Goal: Check status: Verify the current state of an ongoing process or item

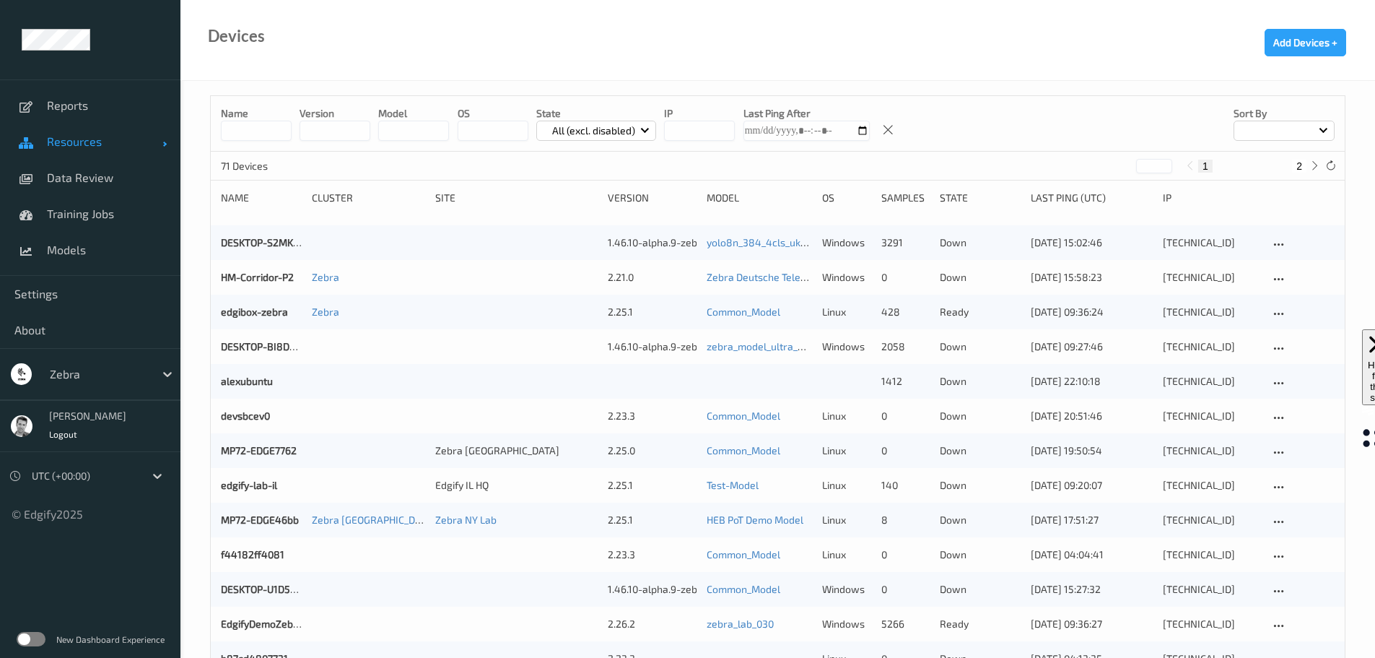
click at [81, 145] on span "Resources" at bounding box center [105, 141] width 116 height 14
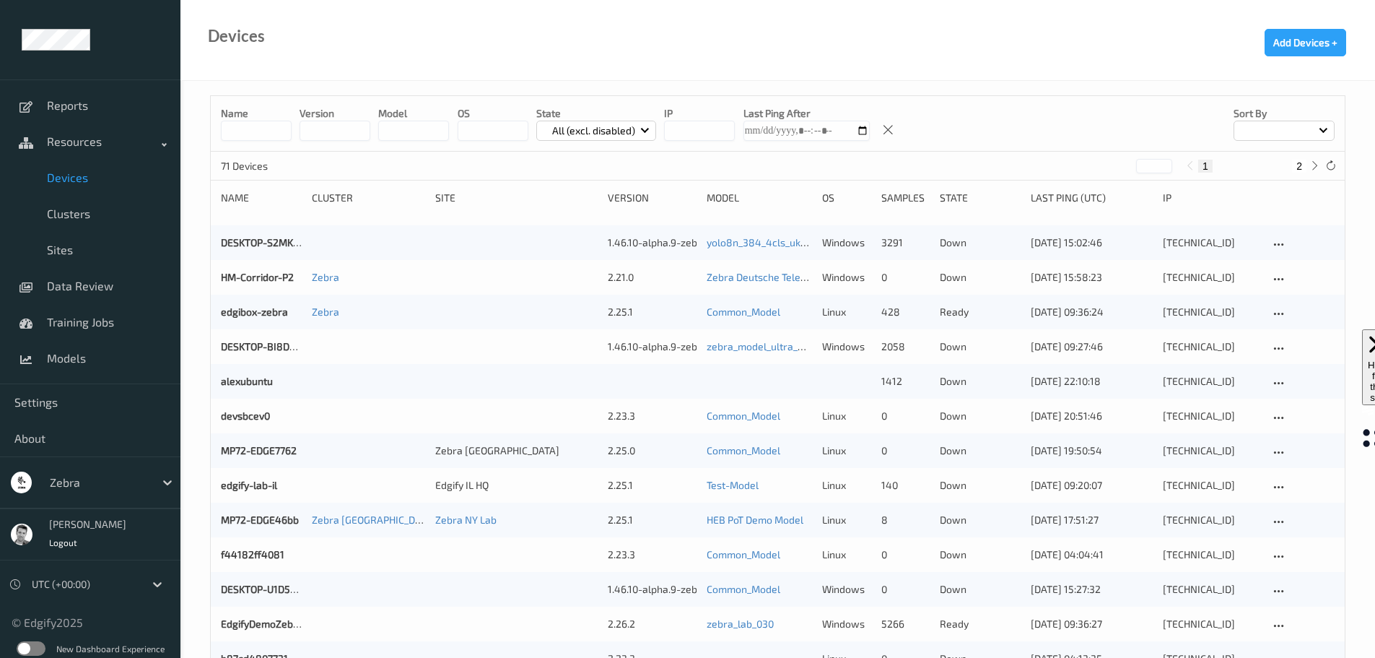
click at [93, 175] on span "Devices" at bounding box center [106, 177] width 119 height 14
click at [64, 482] on div at bounding box center [98, 482] width 97 height 17
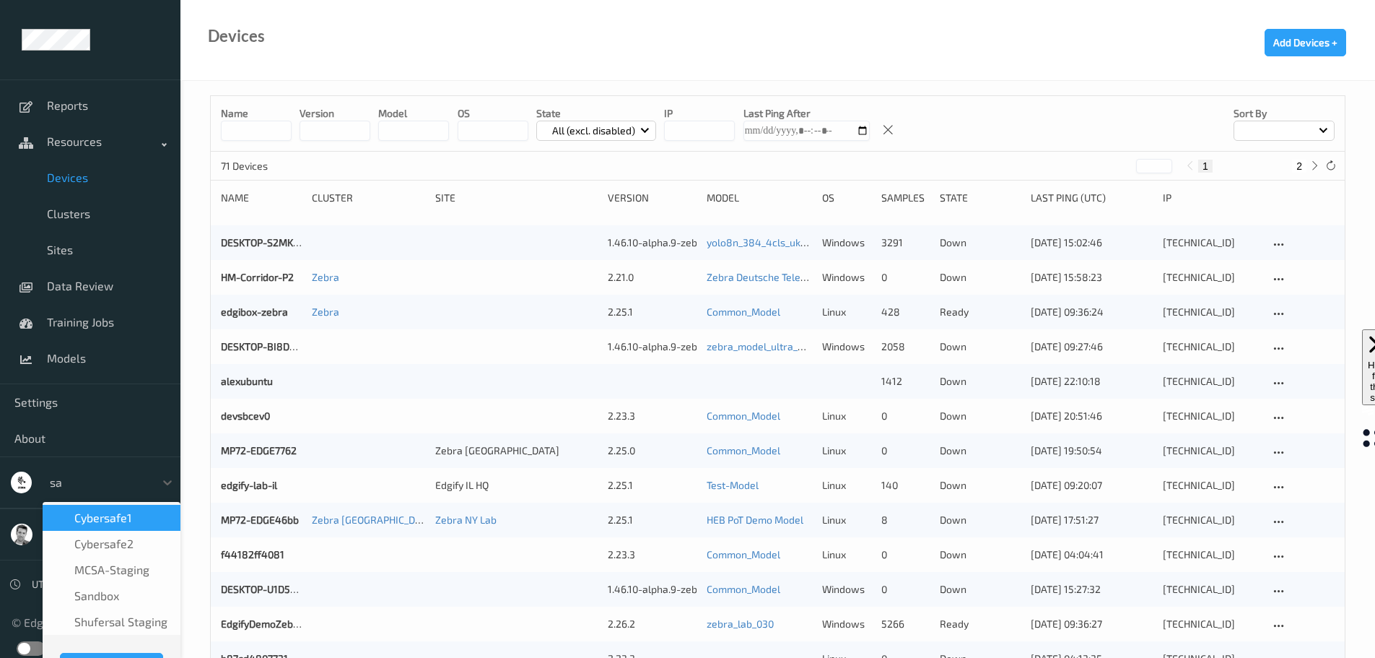
type input "san"
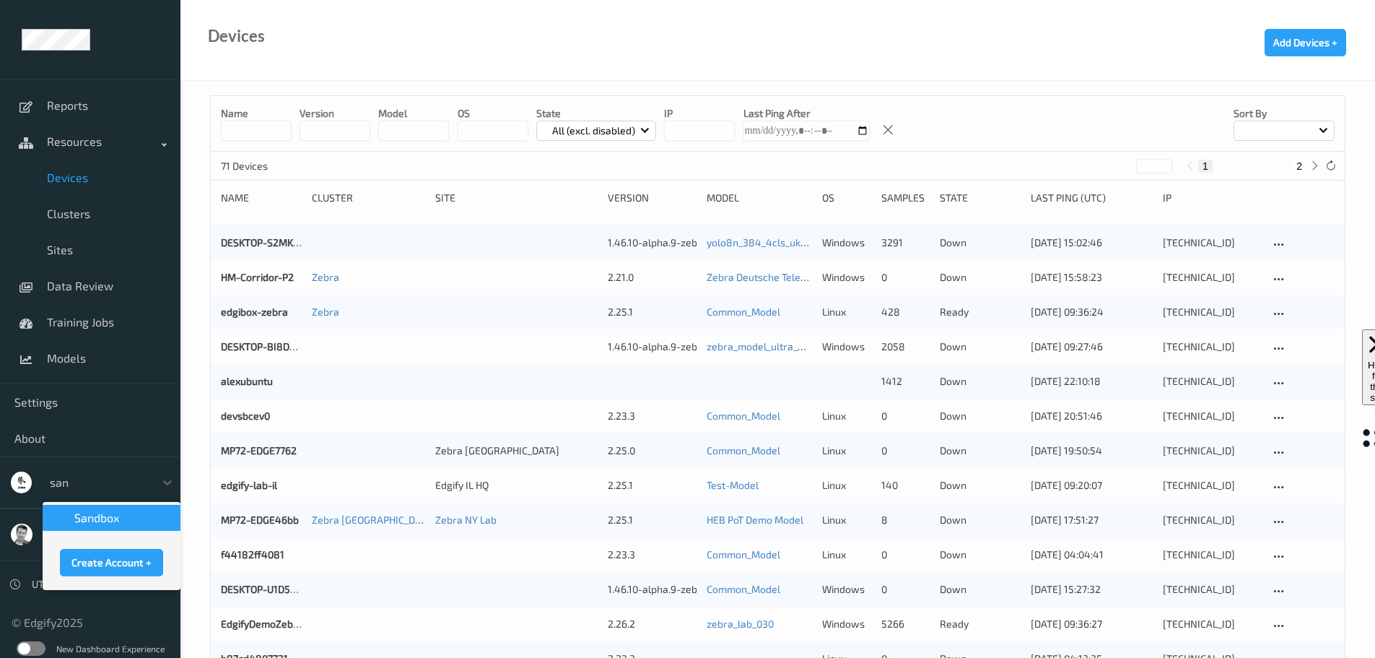
click at [87, 534] on div "Create Account +" at bounding box center [112, 559] width 138 height 56
click at [88, 521] on span "sandbox" at bounding box center [96, 517] width 45 height 14
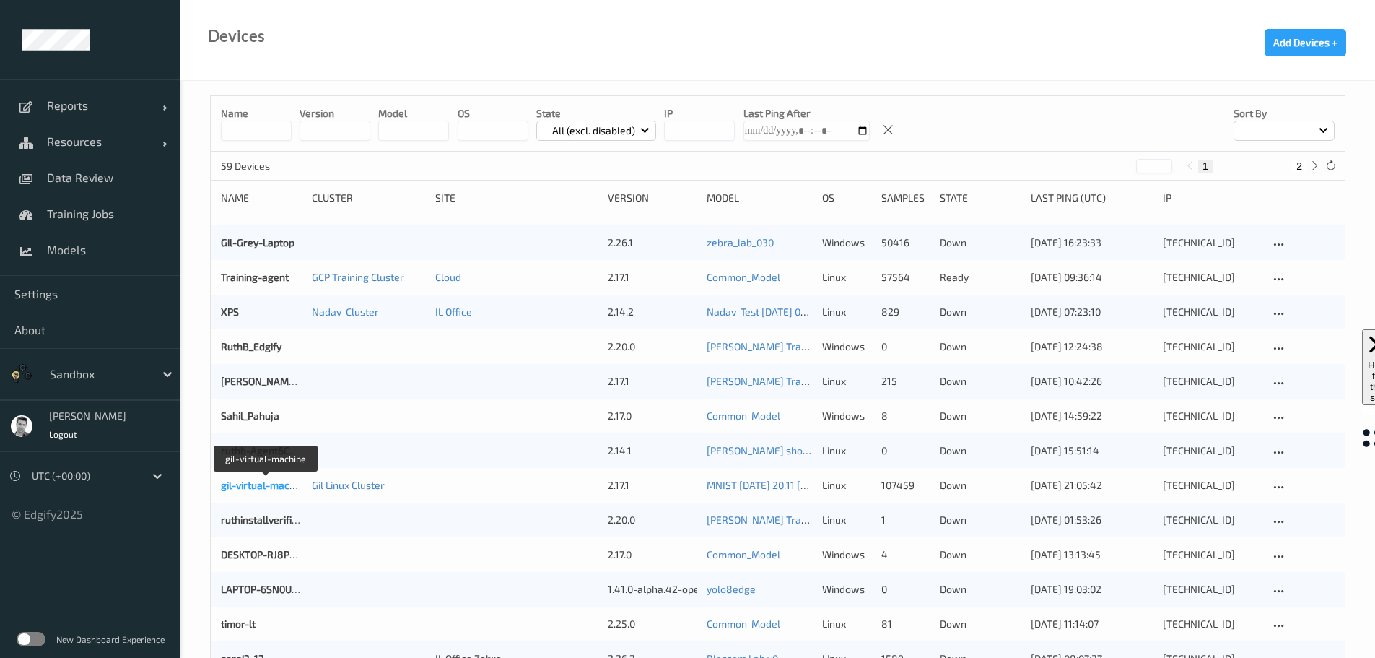
click at [262, 488] on link "gil-virtual-machine" at bounding box center [265, 485] width 88 height 12
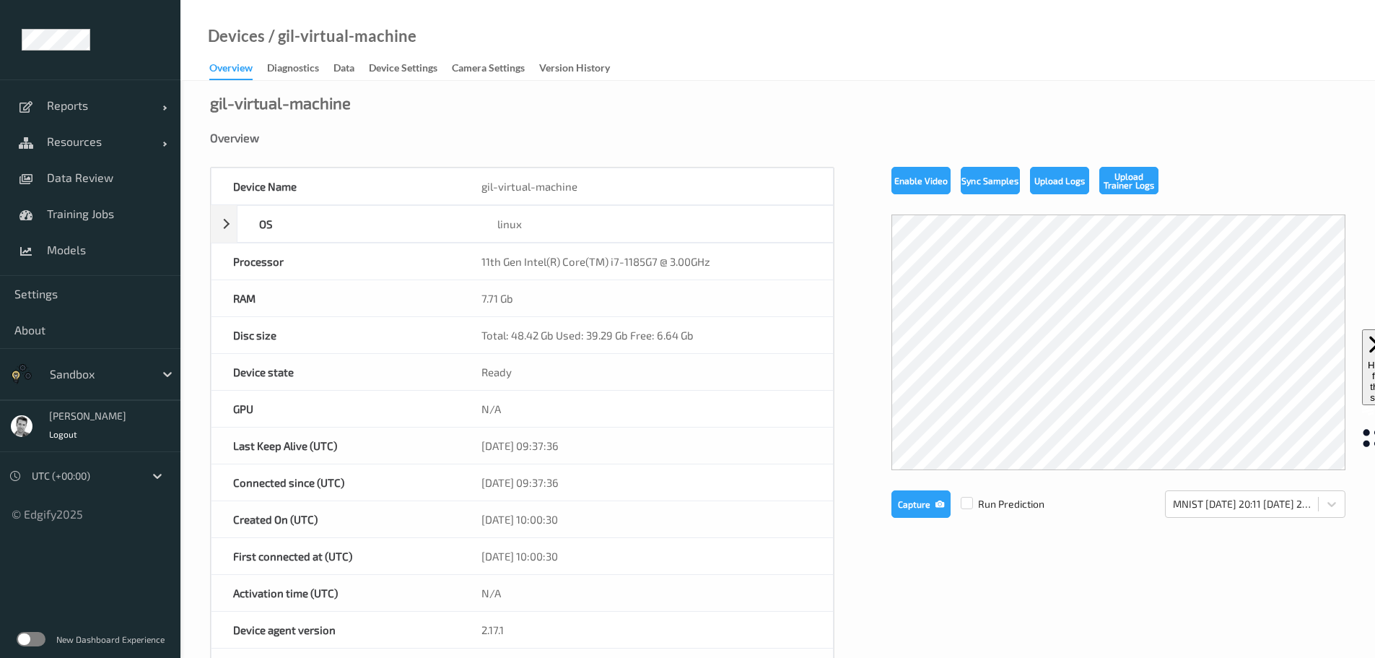
drag, startPoint x: 544, startPoint y: 444, endPoint x: 580, endPoint y: 441, distance: 36.2
click at [580, 441] on div "08/09/2025 09:37:36" at bounding box center [646, 445] width 373 height 36
click at [49, 476] on div at bounding box center [84, 475] width 105 height 17
click at [102, 515] on span "Local (+03:00)" at bounding box center [85, 511] width 65 height 14
click at [69, 377] on div at bounding box center [98, 373] width 97 height 17
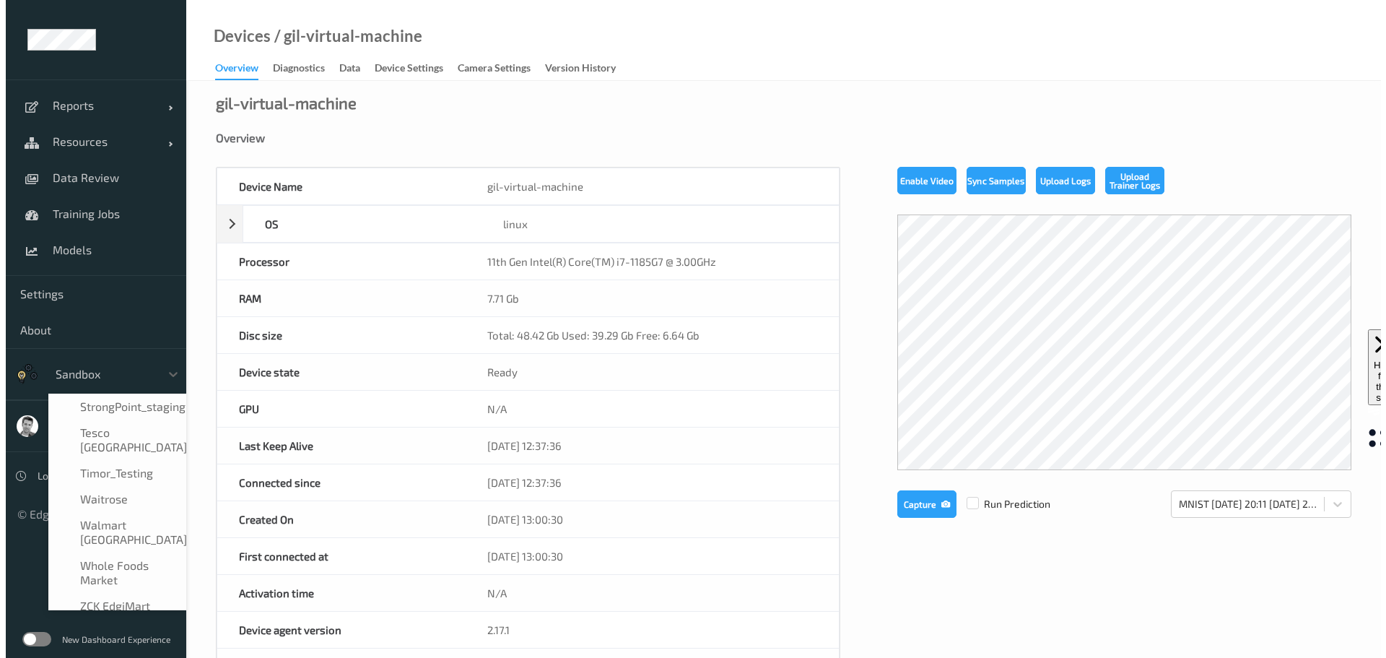
scroll to position [965, 0]
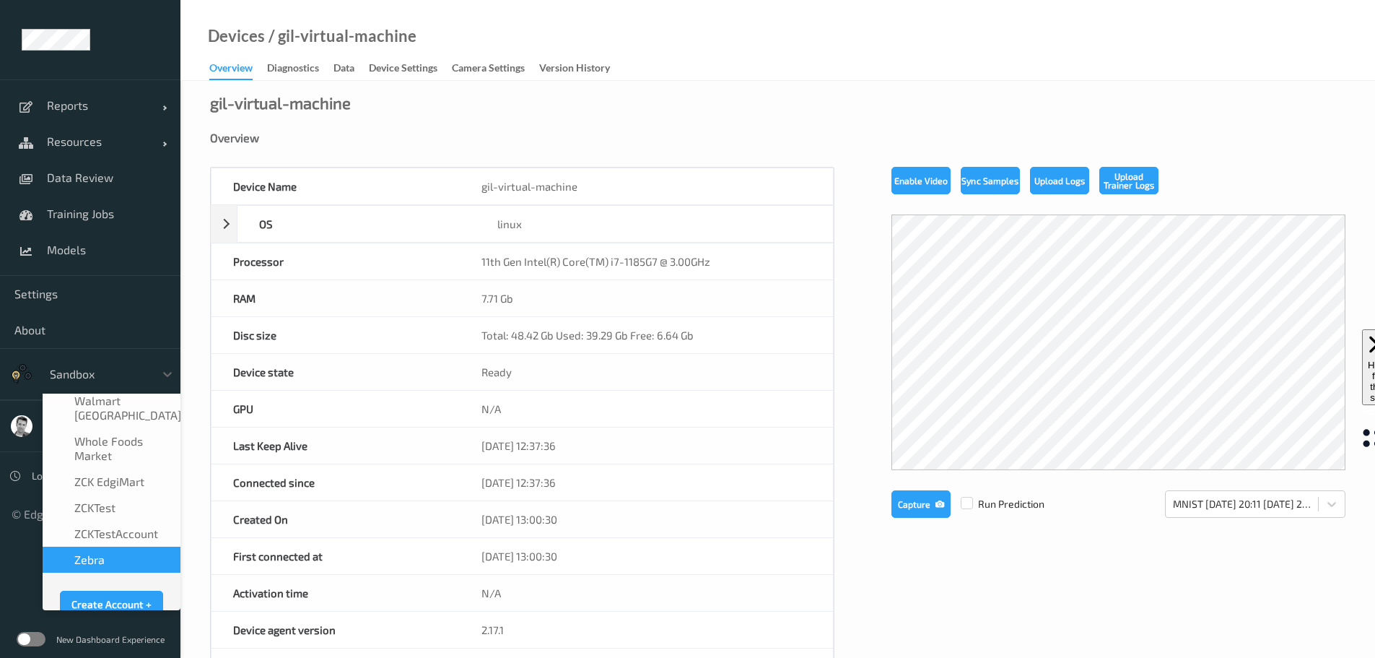
click at [89, 547] on div "Zebra" at bounding box center [112, 560] width 138 height 26
click at [45, 290] on span "Settings" at bounding box center [90, 294] width 152 height 14
click at [46, 297] on span "Settings" at bounding box center [90, 294] width 152 height 14
click at [44, 298] on span "Settings" at bounding box center [90, 294] width 152 height 14
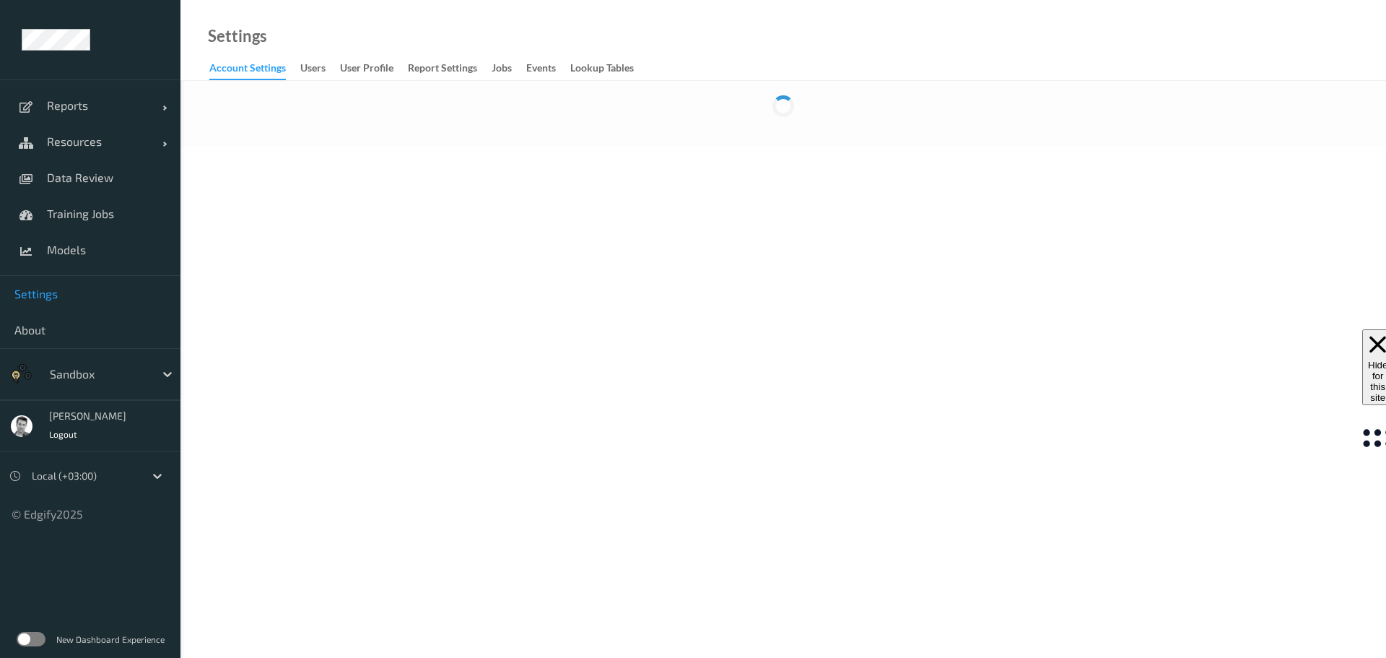
click at [39, 300] on span "Settings" at bounding box center [90, 294] width 152 height 14
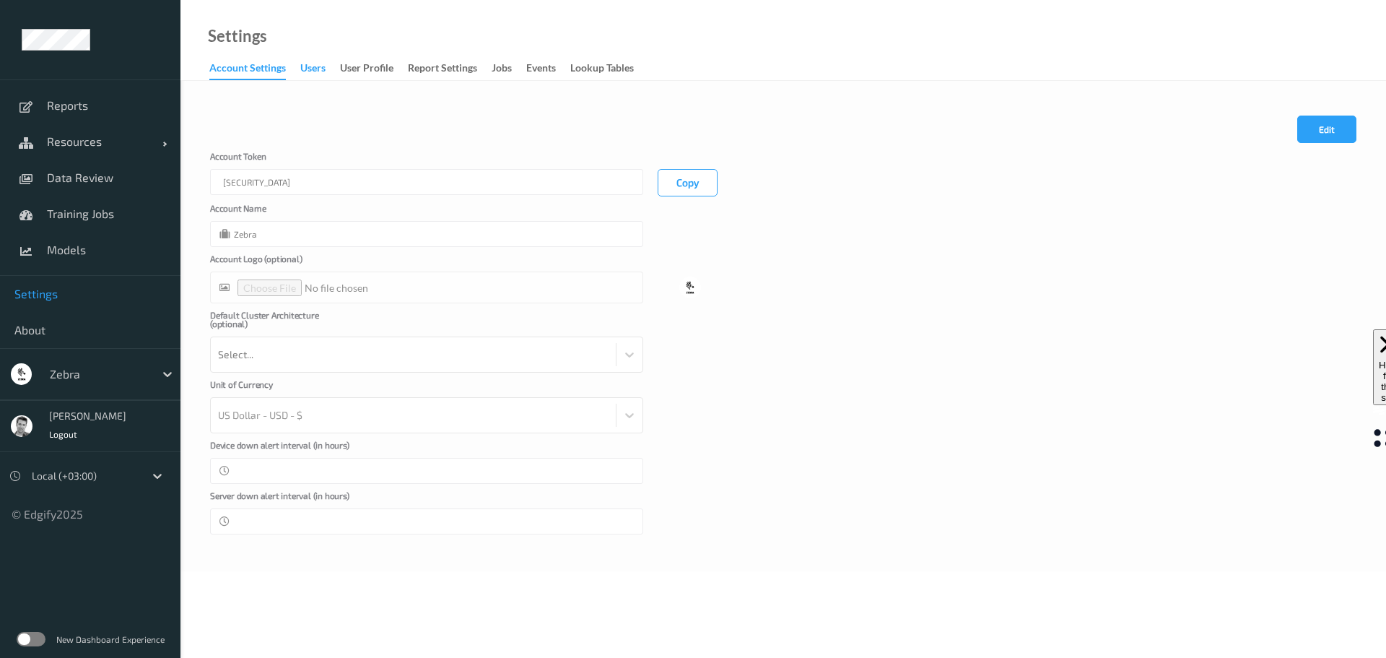
click at [315, 69] on div "users" at bounding box center [312, 70] width 25 height 18
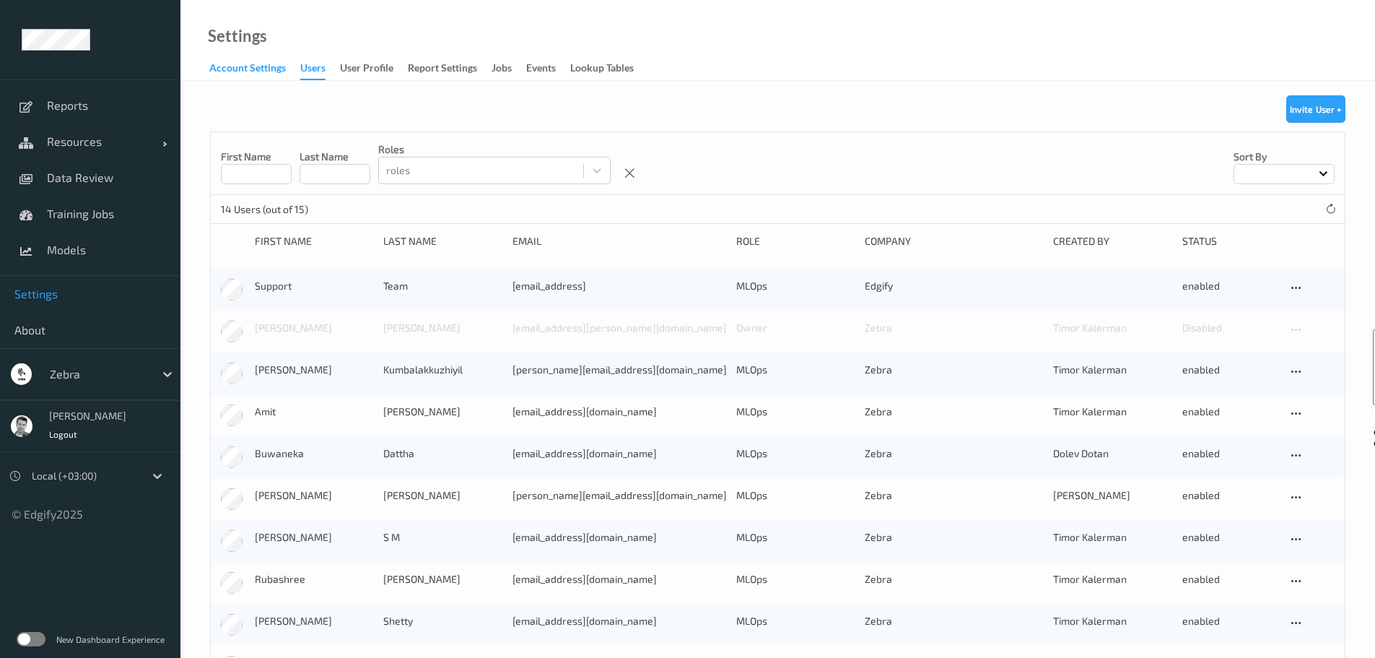
click at [264, 70] on div "Account Settings" at bounding box center [247, 70] width 77 height 18
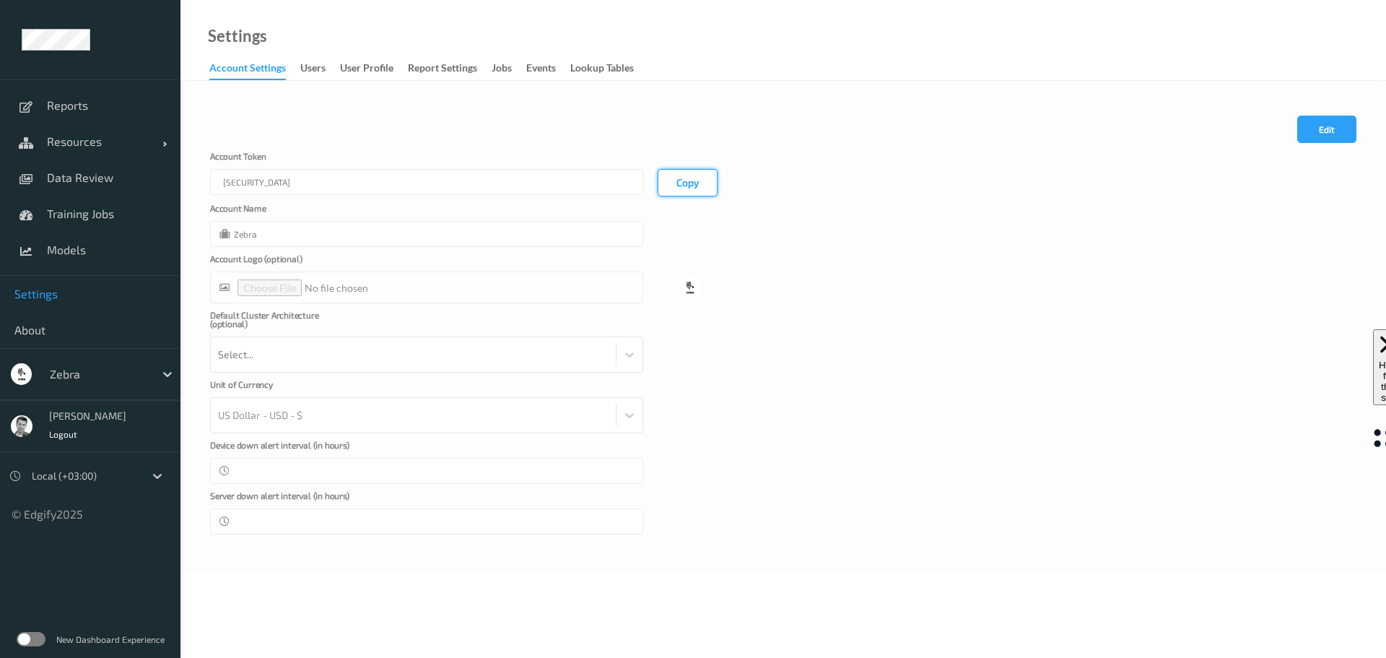
click at [671, 191] on button "Copy" at bounding box center [688, 182] width 60 height 27
click at [71, 139] on span "Resources" at bounding box center [105, 141] width 116 height 14
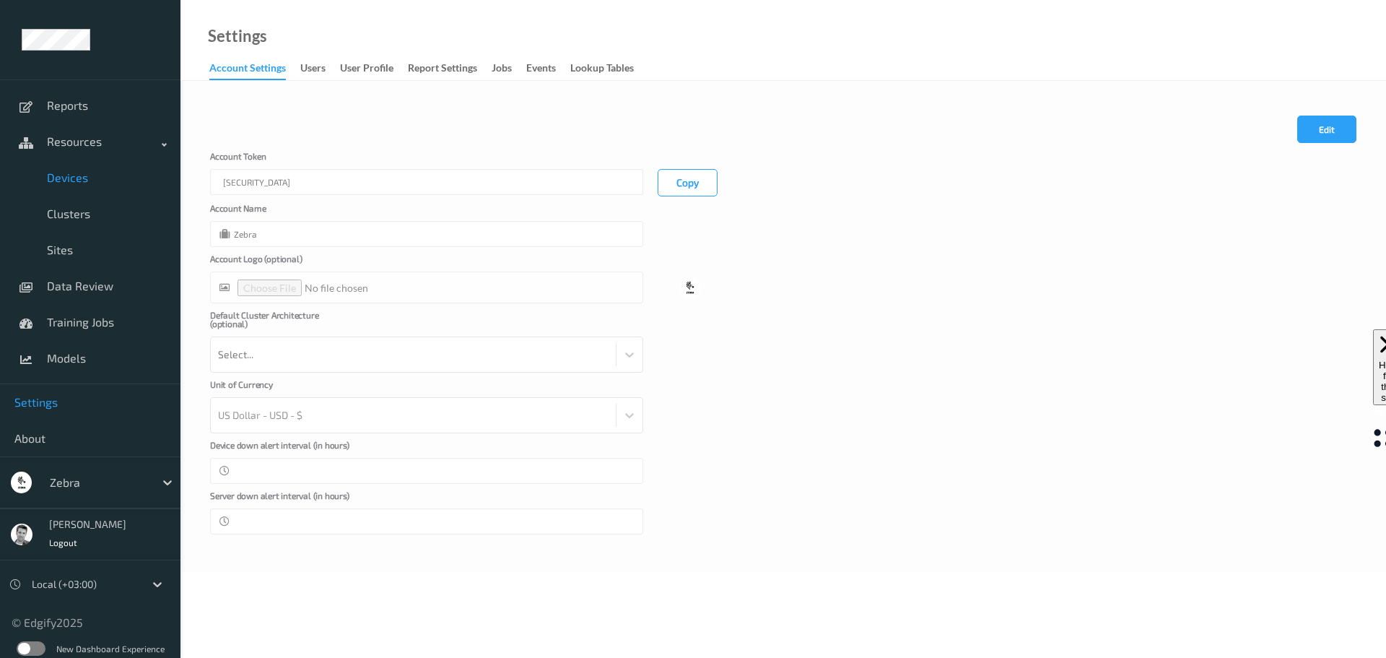
click at [72, 180] on span "Devices" at bounding box center [106, 177] width 119 height 14
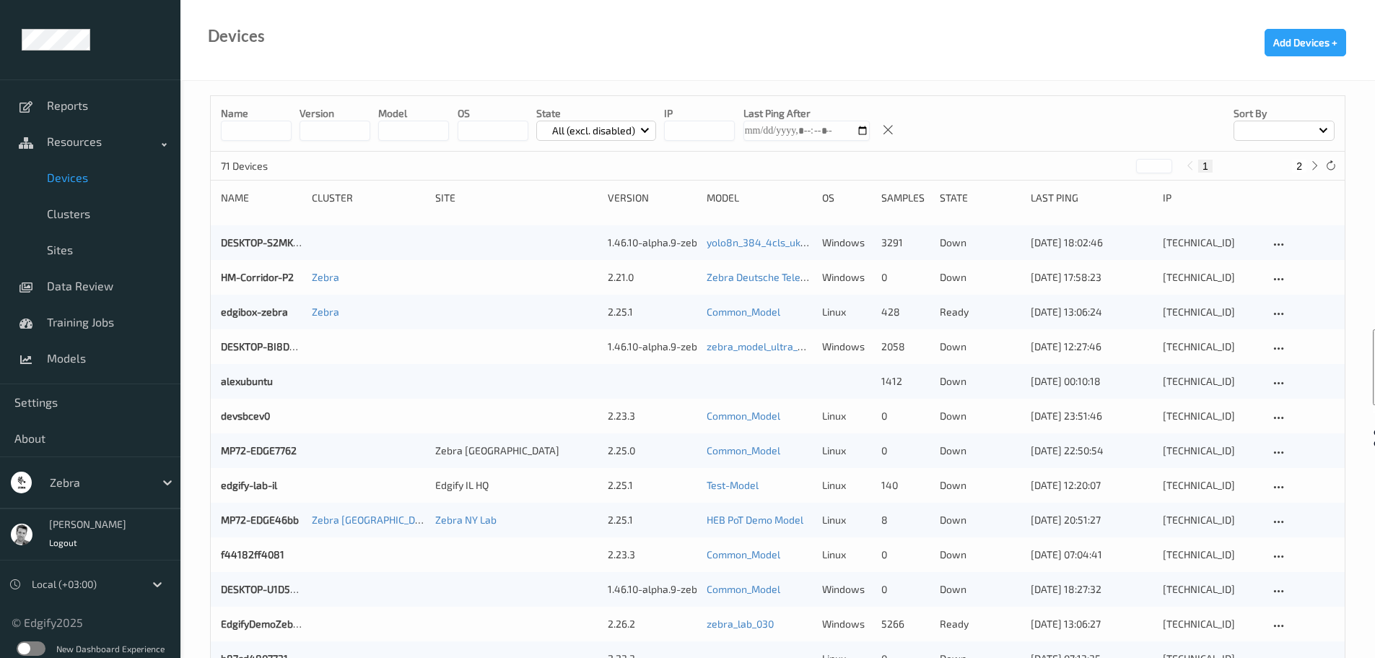
click at [565, 124] on p "All (excl. disabled)" at bounding box center [593, 130] width 93 height 14
click at [560, 191] on p "Ready" at bounding box center [587, 189] width 100 height 25
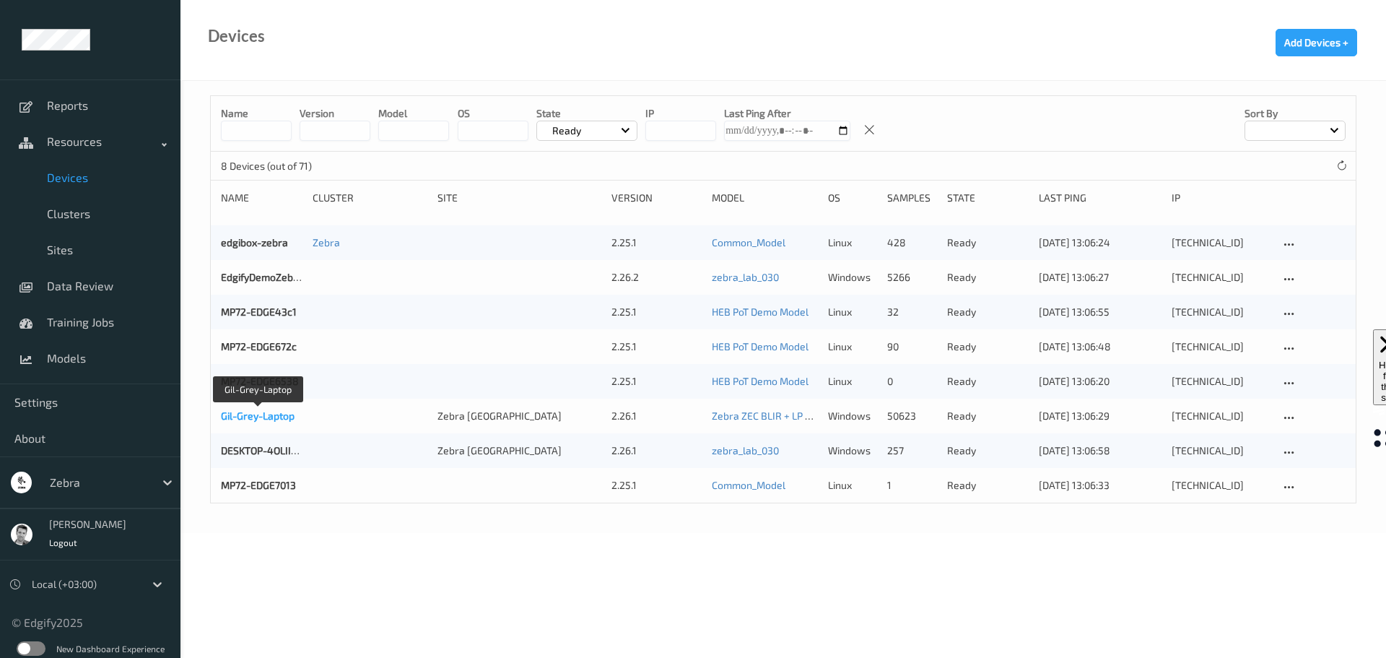
click at [260, 418] on link "Gil-Grey-Laptop" at bounding box center [258, 415] width 74 height 12
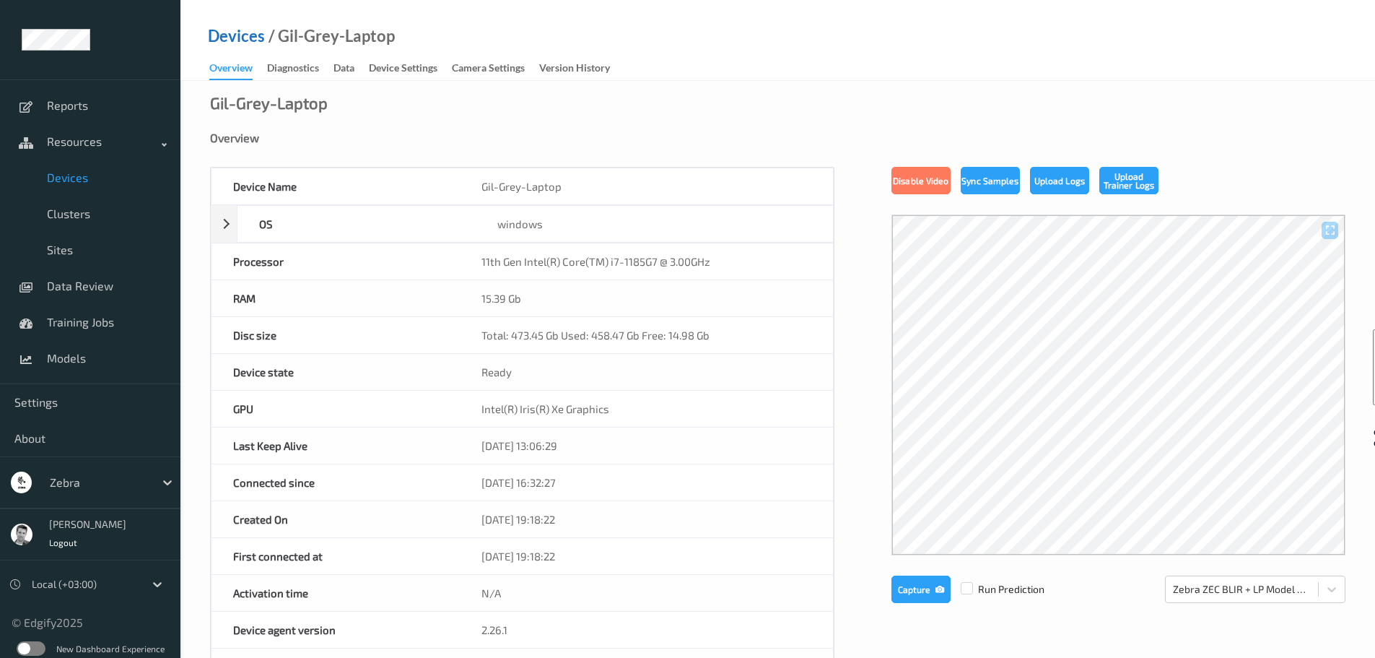
click at [236, 36] on link "Devices" at bounding box center [236, 36] width 57 height 14
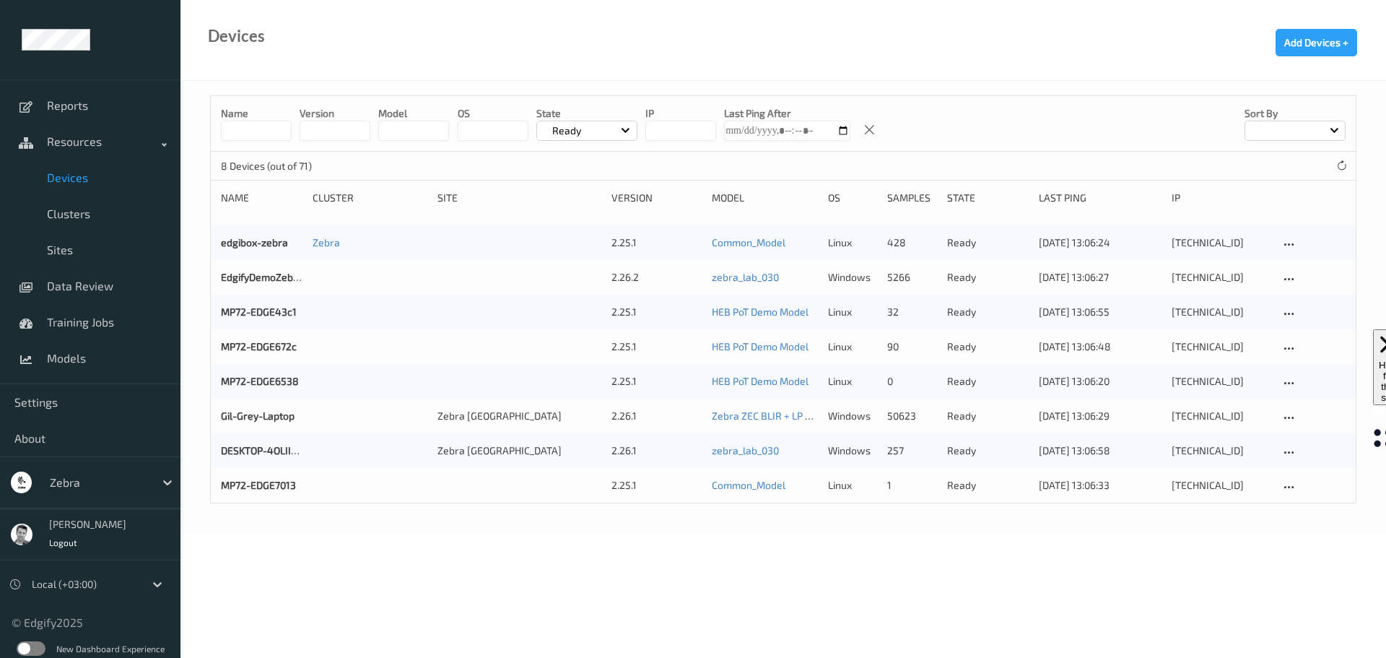
click at [576, 125] on p "Ready" at bounding box center [566, 130] width 39 height 14
click at [571, 163] on p "All (excl. disabled)" at bounding box center [587, 164] width 100 height 25
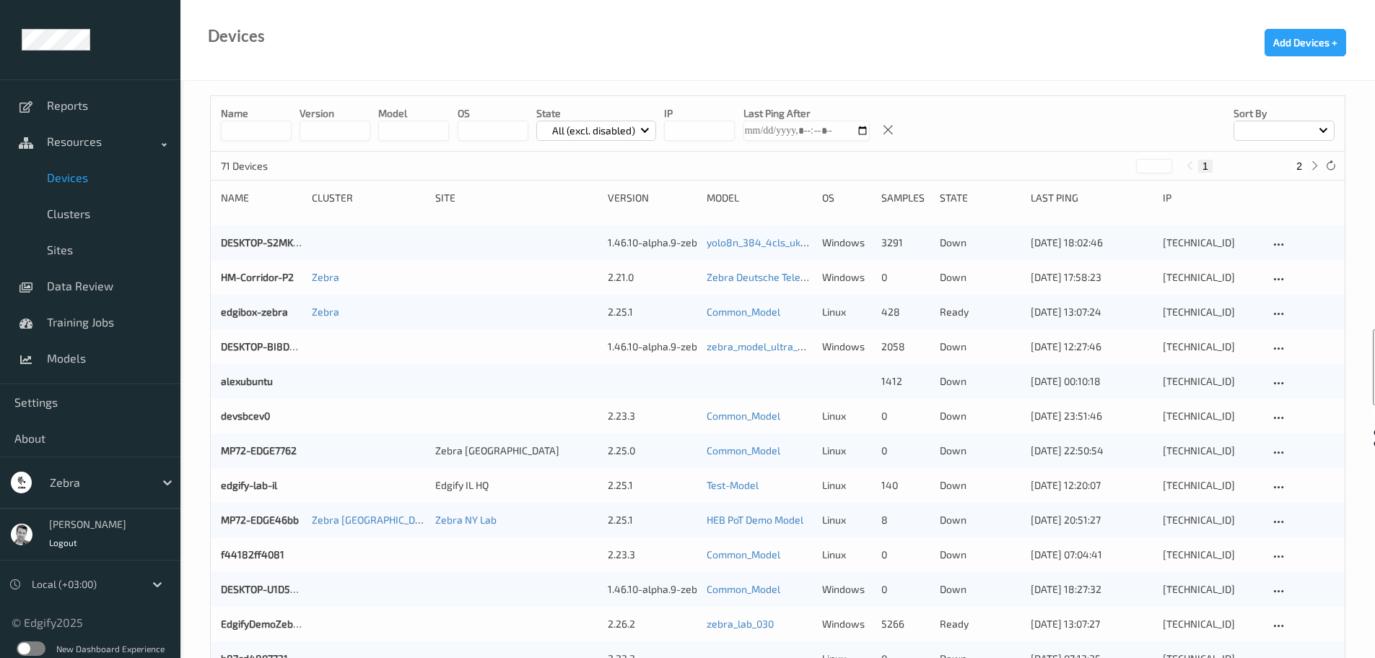
click at [234, 196] on div "Name" at bounding box center [261, 198] width 81 height 14
click at [584, 134] on p "All (excl. disabled)" at bounding box center [593, 130] width 93 height 14
click at [569, 190] on p "Ready" at bounding box center [587, 189] width 100 height 25
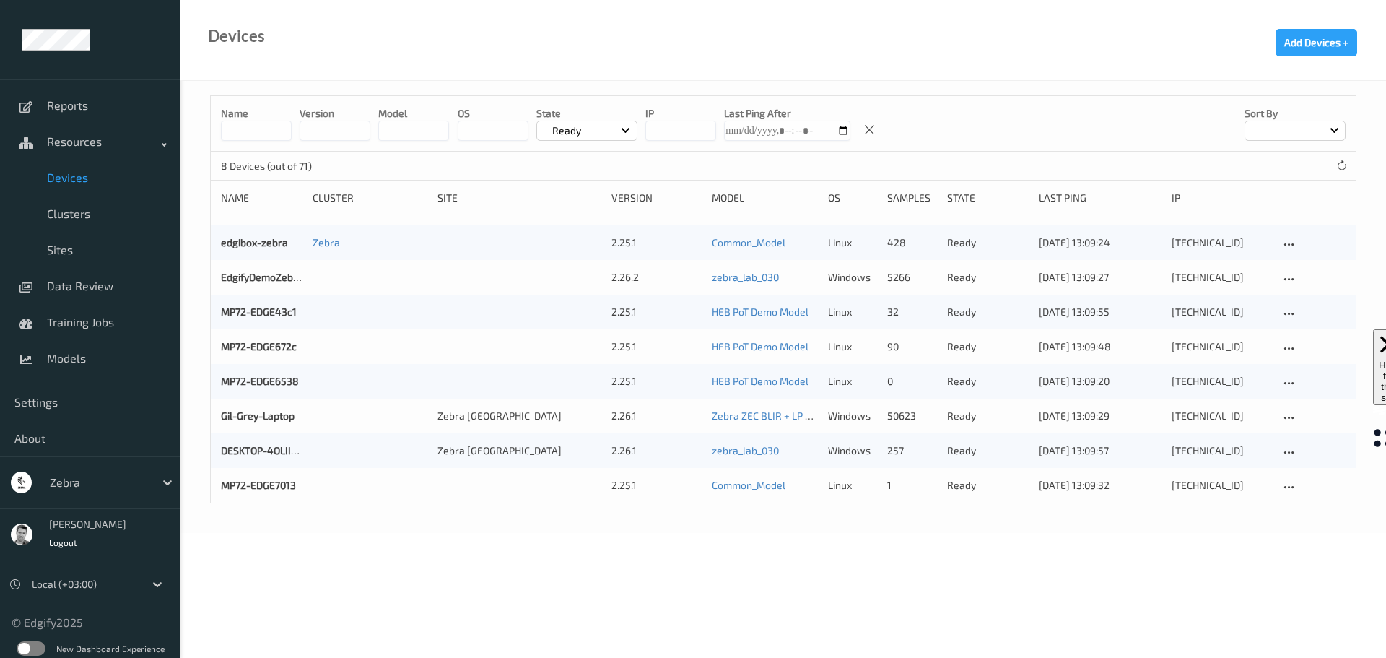
click at [61, 179] on span "Devices" at bounding box center [106, 177] width 119 height 14
click at [77, 486] on div at bounding box center [98, 482] width 97 height 17
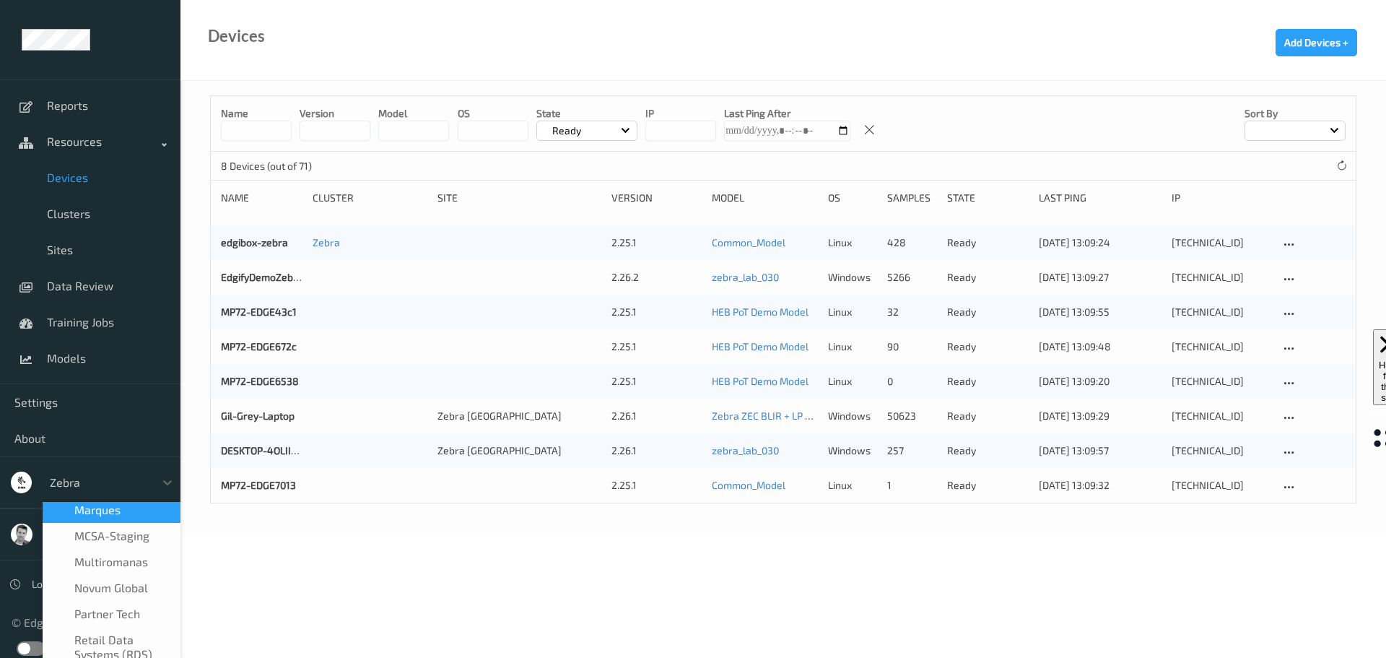
scroll to position [604, 0]
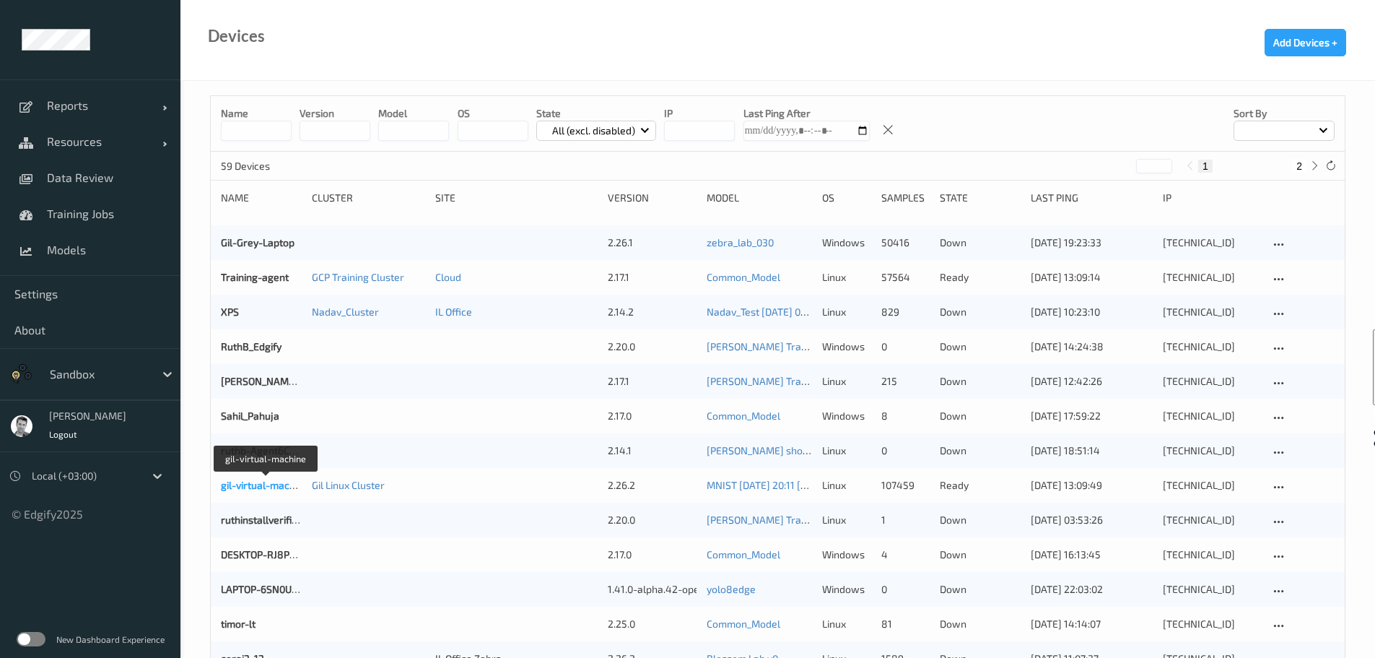
click at [251, 491] on link "gil-virtual-machine" at bounding box center [265, 485] width 88 height 12
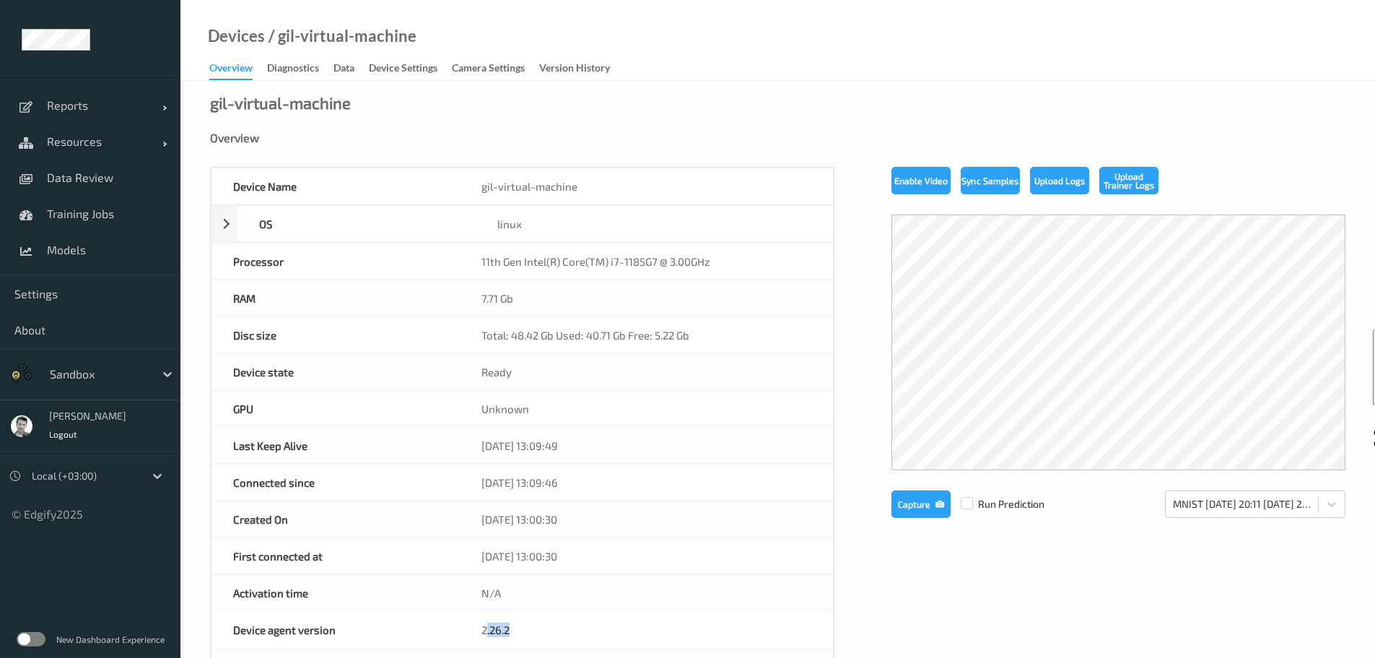
drag, startPoint x: 488, startPoint y: 632, endPoint x: 515, endPoint y: 630, distance: 26.9
click at [515, 630] on div "2.26.2" at bounding box center [646, 629] width 373 height 36
click at [102, 380] on div at bounding box center [98, 373] width 97 height 17
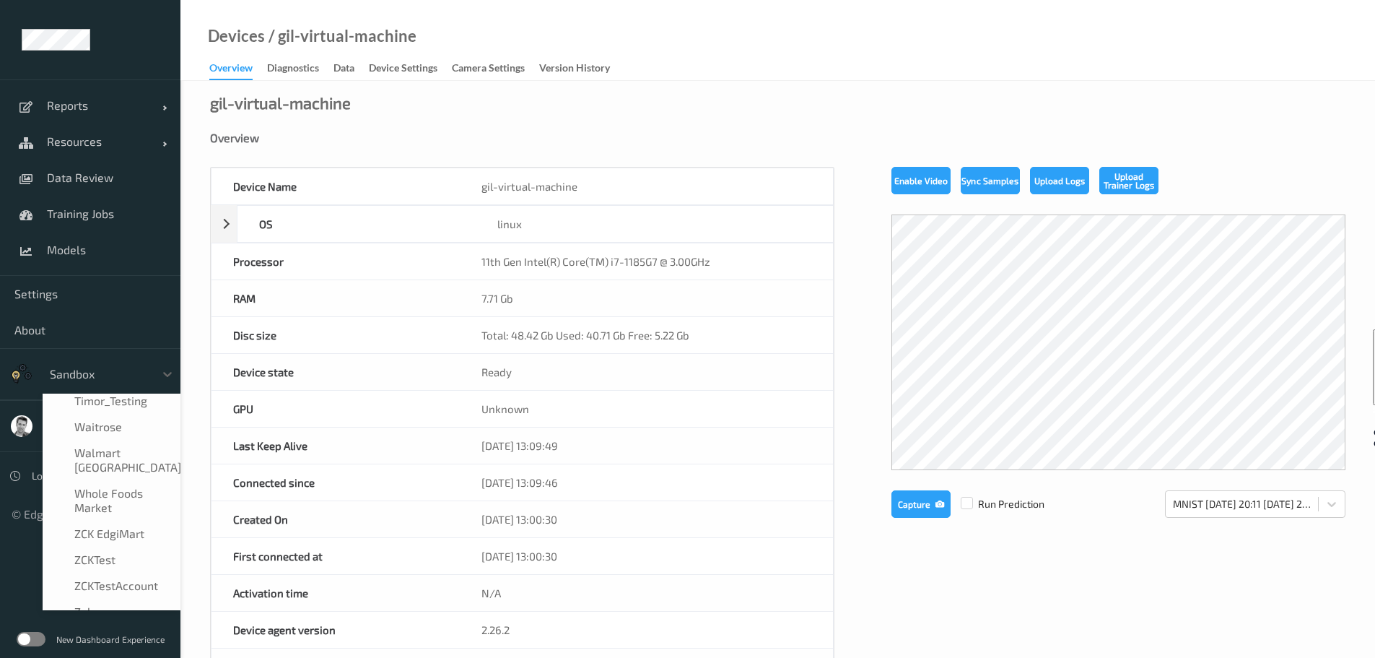
scroll to position [965, 0]
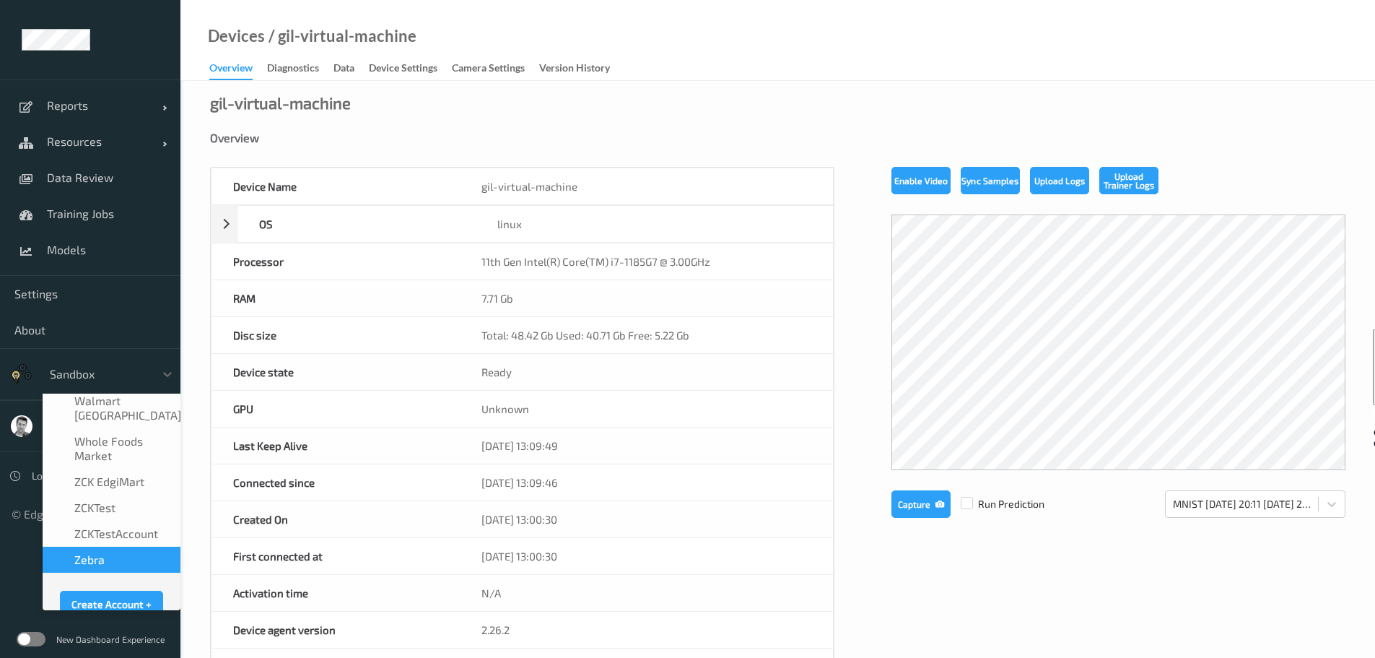
click at [84, 552] on span "Zebra" at bounding box center [89, 559] width 30 height 14
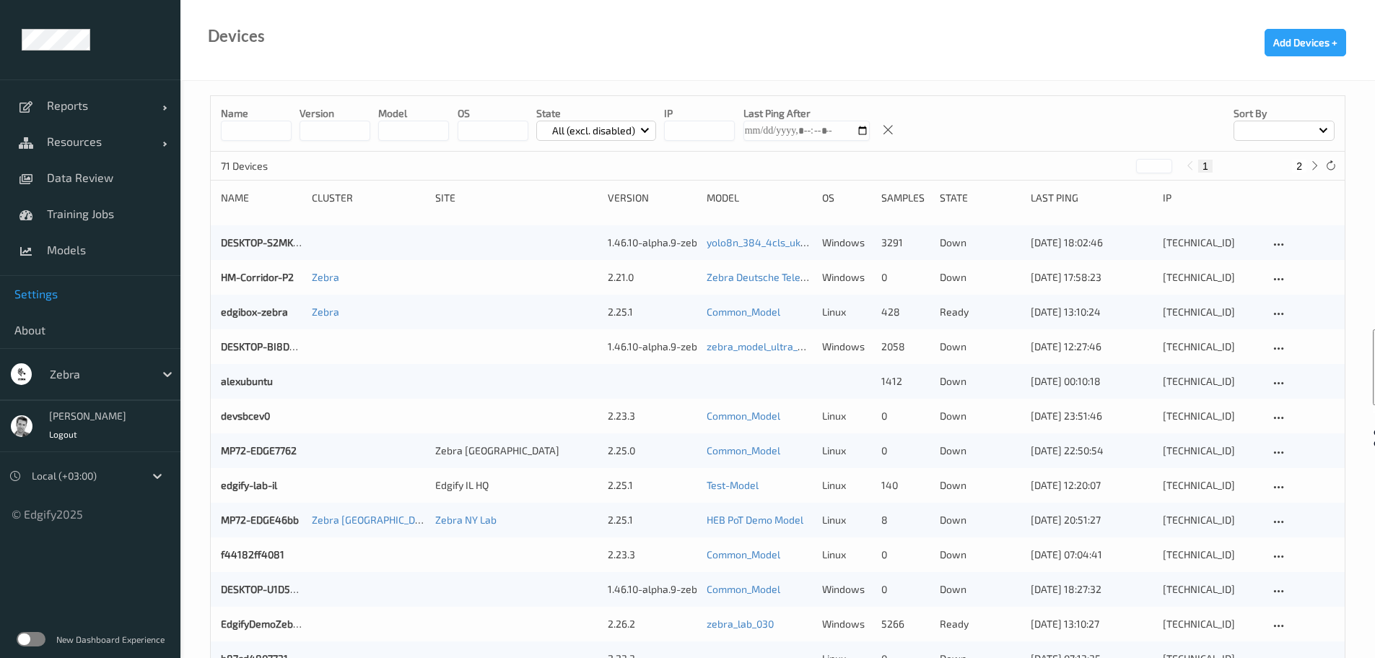
click at [43, 294] on span "Settings" at bounding box center [90, 294] width 152 height 14
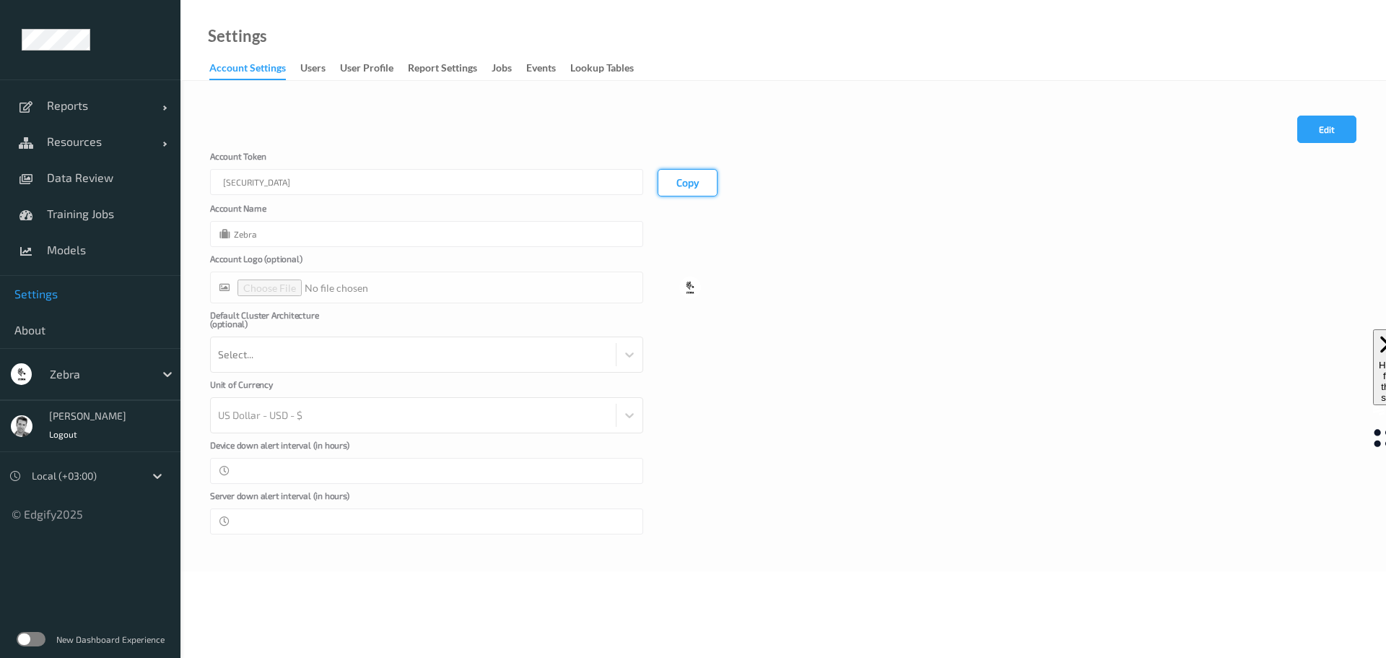
click at [685, 186] on button "Copy" at bounding box center [688, 182] width 60 height 27
click at [66, 144] on span "Resources" at bounding box center [105, 141] width 116 height 14
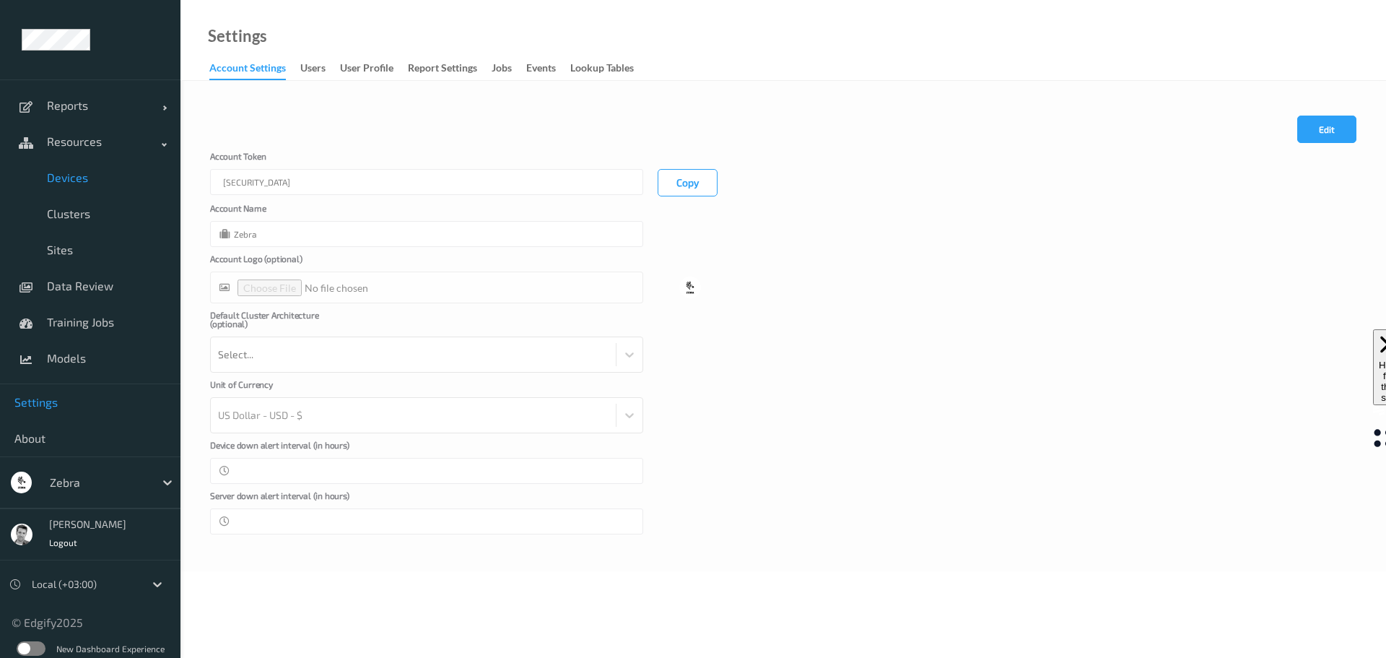
click at [70, 175] on span "Devices" at bounding box center [106, 177] width 119 height 14
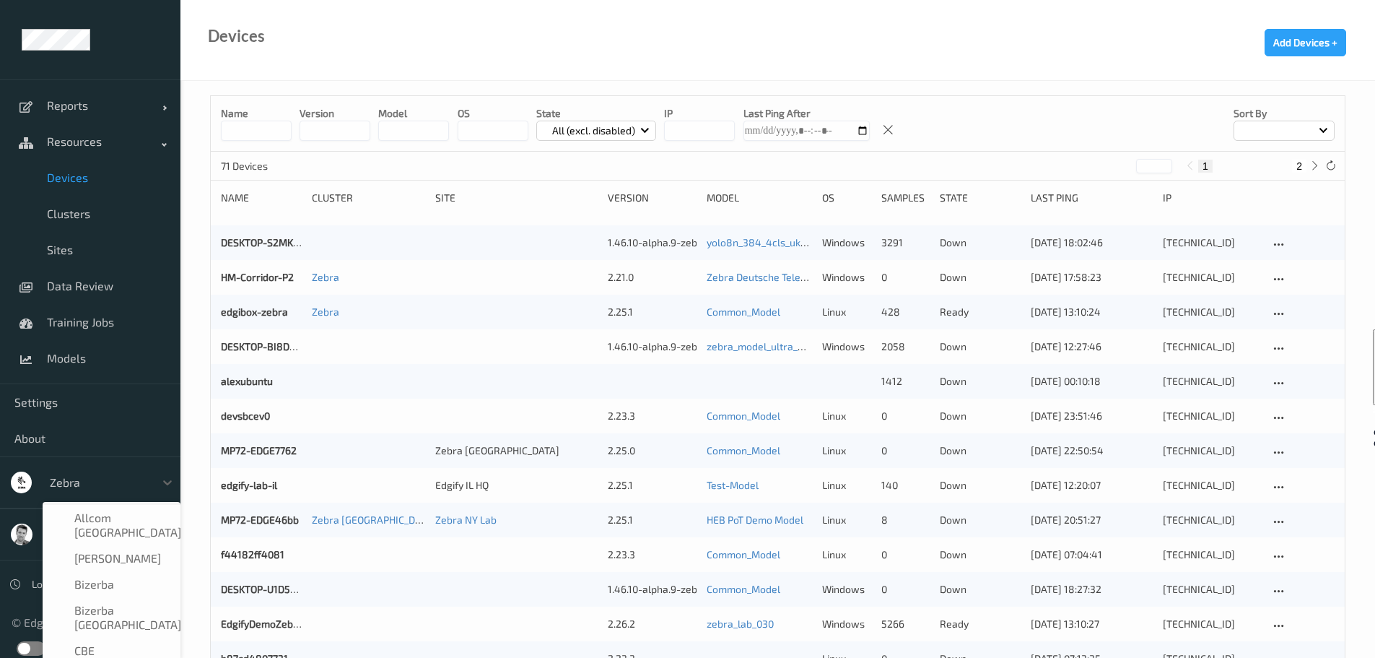
click at [66, 484] on div at bounding box center [98, 482] width 97 height 17
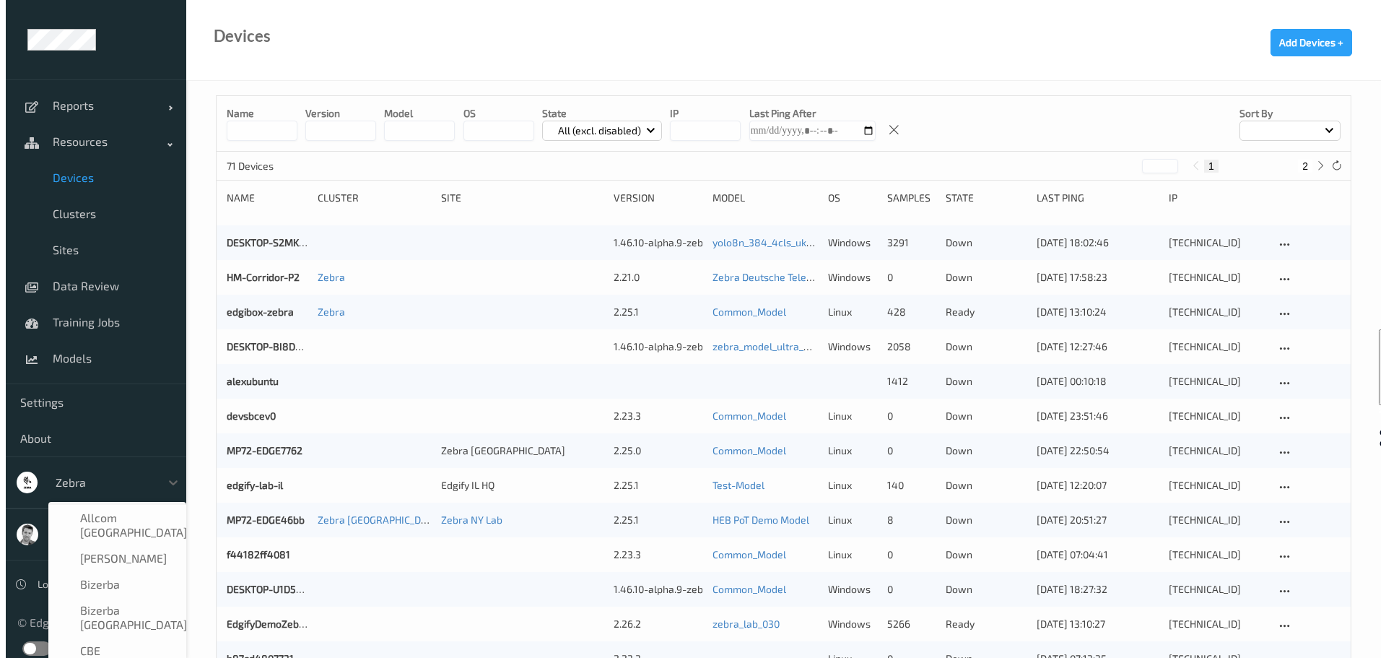
scroll to position [907, 0]
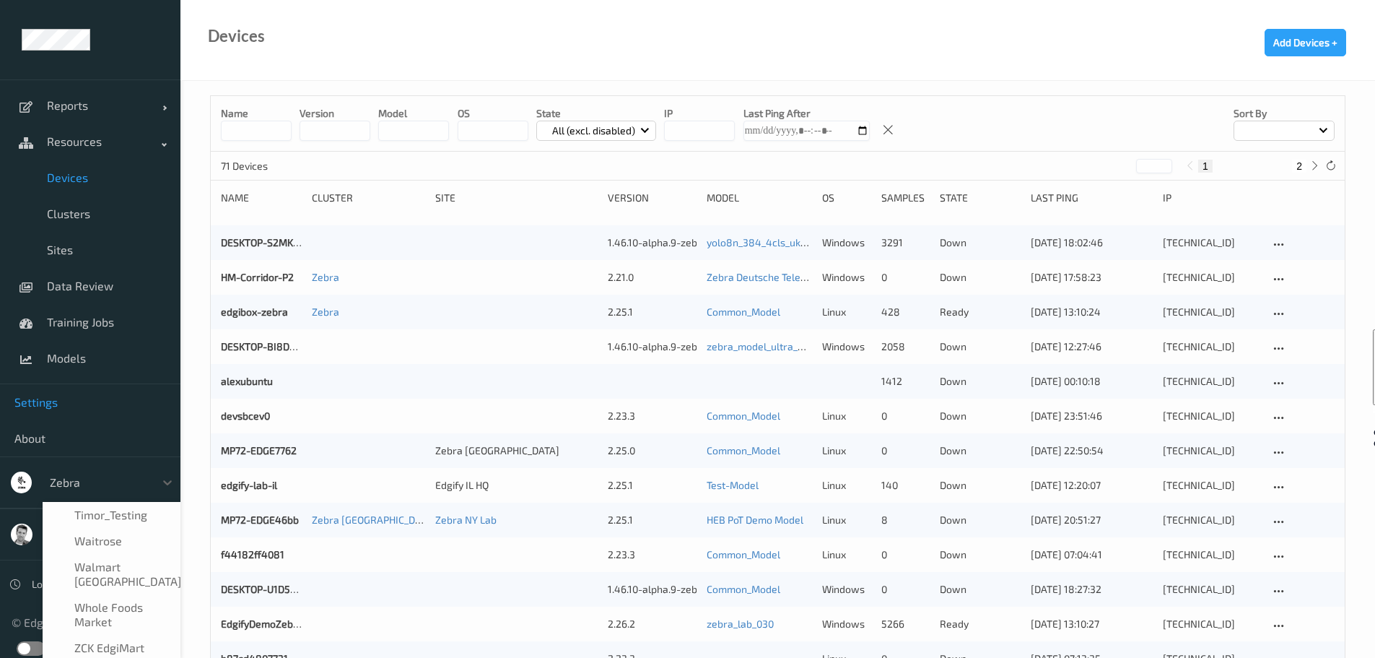
click at [47, 404] on span "Settings" at bounding box center [90, 402] width 152 height 14
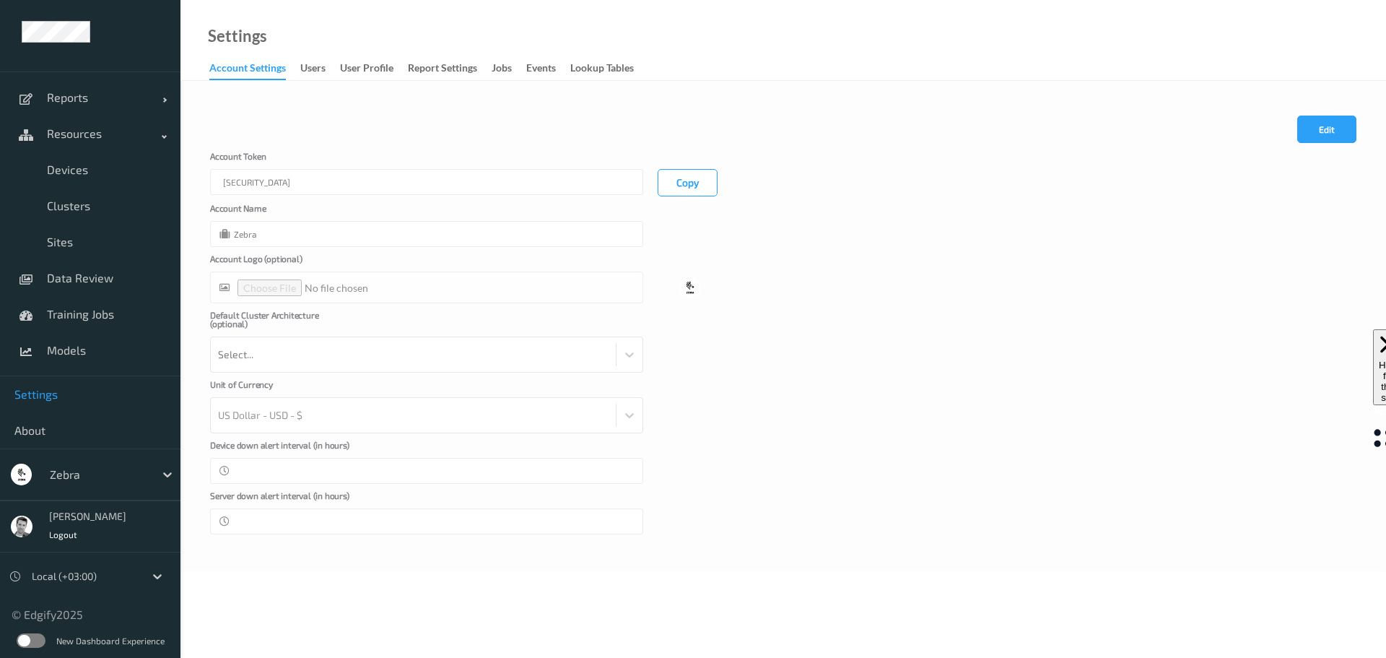
scroll to position [9, 0]
click at [31, 640] on label at bounding box center [31, 639] width 29 height 14
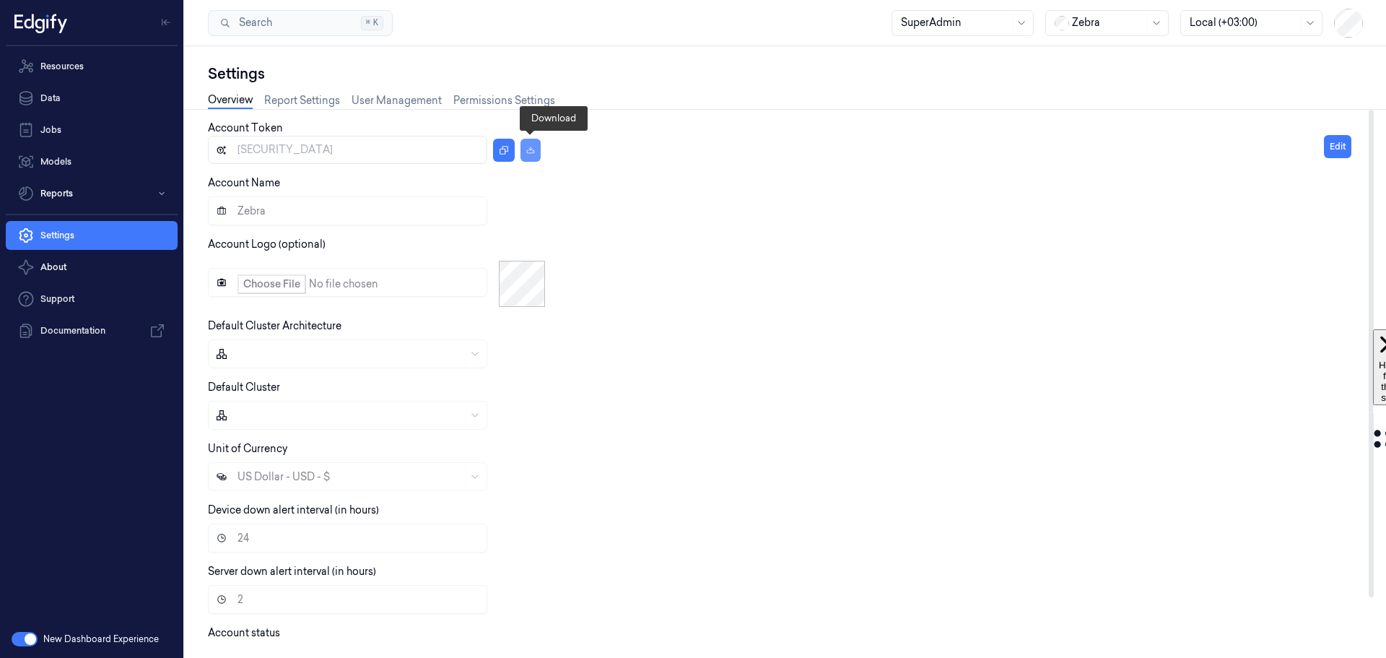
click at [531, 152] on icon "button" at bounding box center [530, 149] width 8 height 6
click at [504, 150] on icon "button" at bounding box center [504, 150] width 10 height 10
click at [73, 460] on div "Resources Data Jobs Models Reports Settings About Support Documentation" at bounding box center [91, 333] width 183 height 574
click at [63, 65] on link "Resources" at bounding box center [92, 66] width 172 height 29
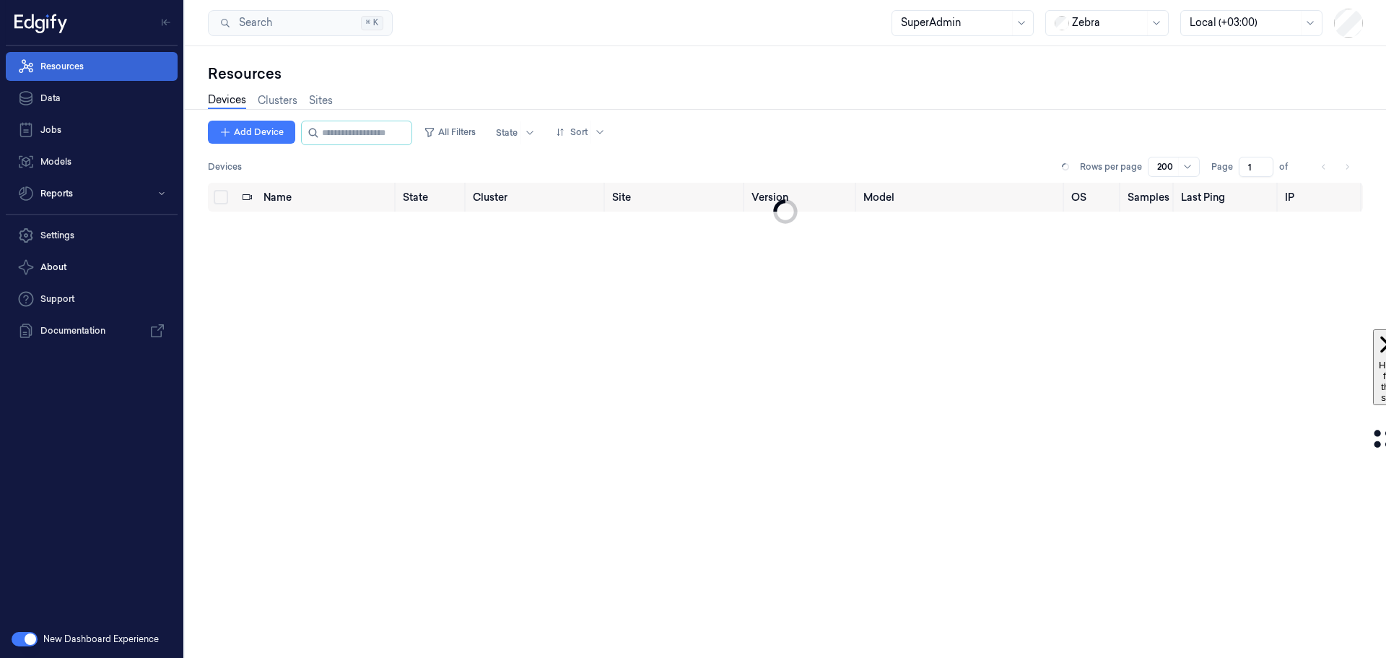
click at [63, 66] on link "Resources" at bounding box center [92, 66] width 172 height 29
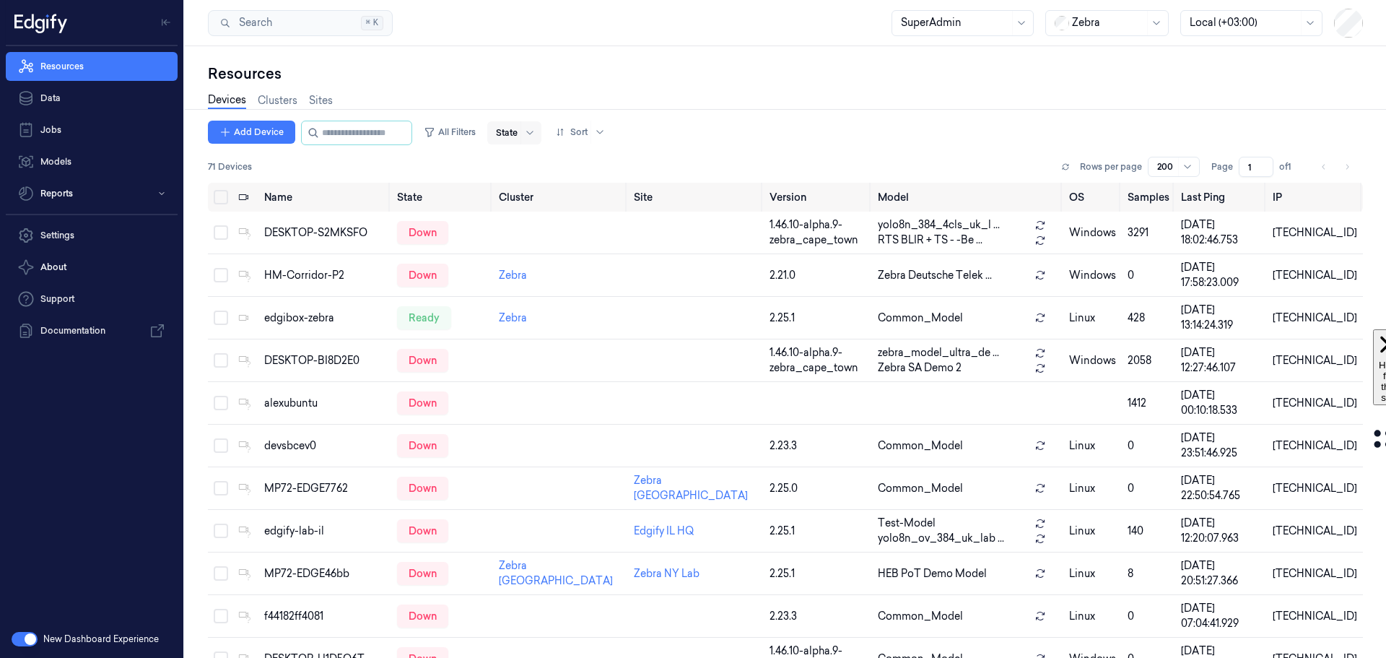
click at [518, 131] on div at bounding box center [507, 132] width 22 height 13
click at [523, 161] on div "Ready" at bounding box center [525, 162] width 30 height 15
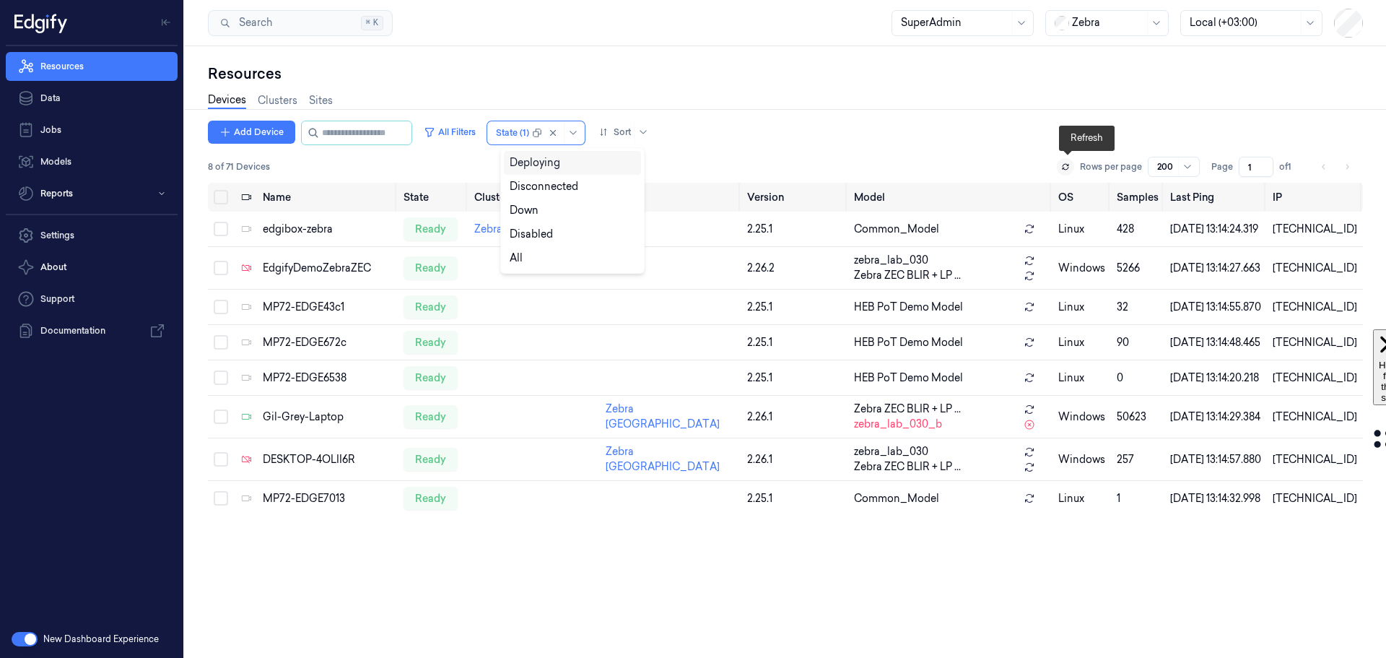
click at [1068, 167] on icon at bounding box center [1065, 166] width 9 height 9
click at [1069, 170] on icon at bounding box center [1065, 166] width 9 height 9
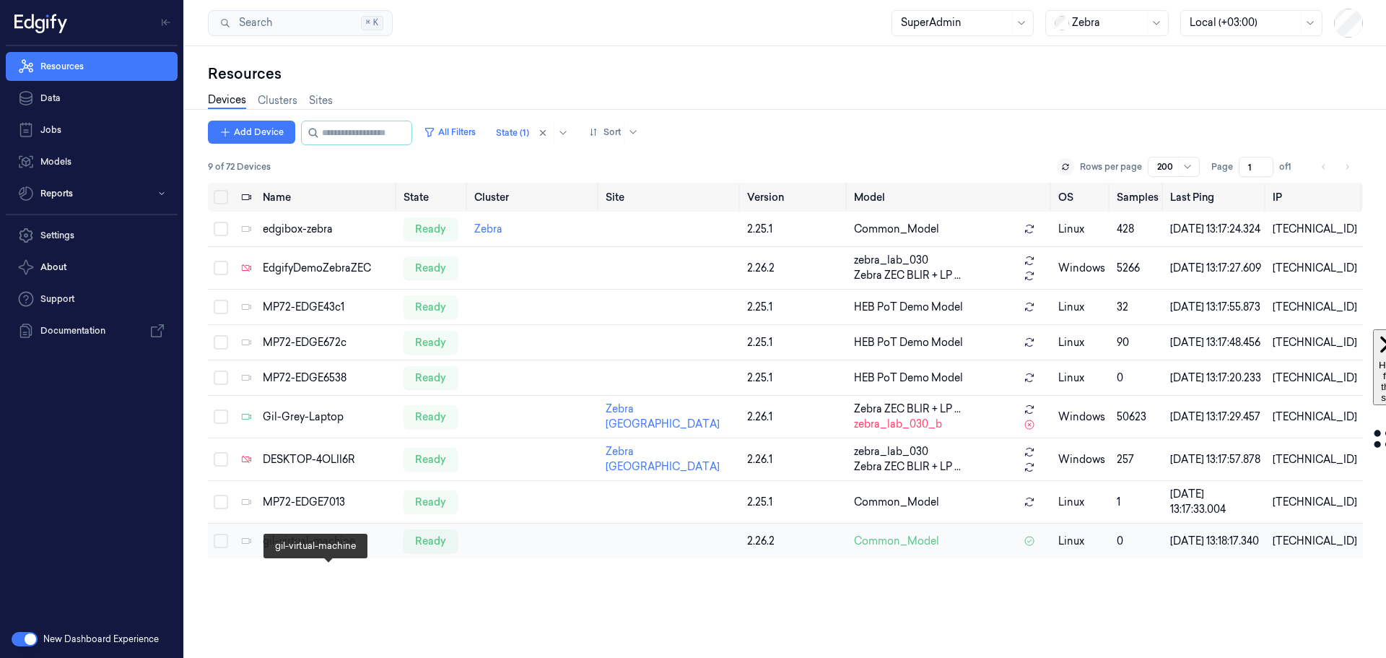
click at [310, 549] on div "gil-virtual-machine" at bounding box center [327, 541] width 129 height 15
